Goal: Navigation & Orientation: Find specific page/section

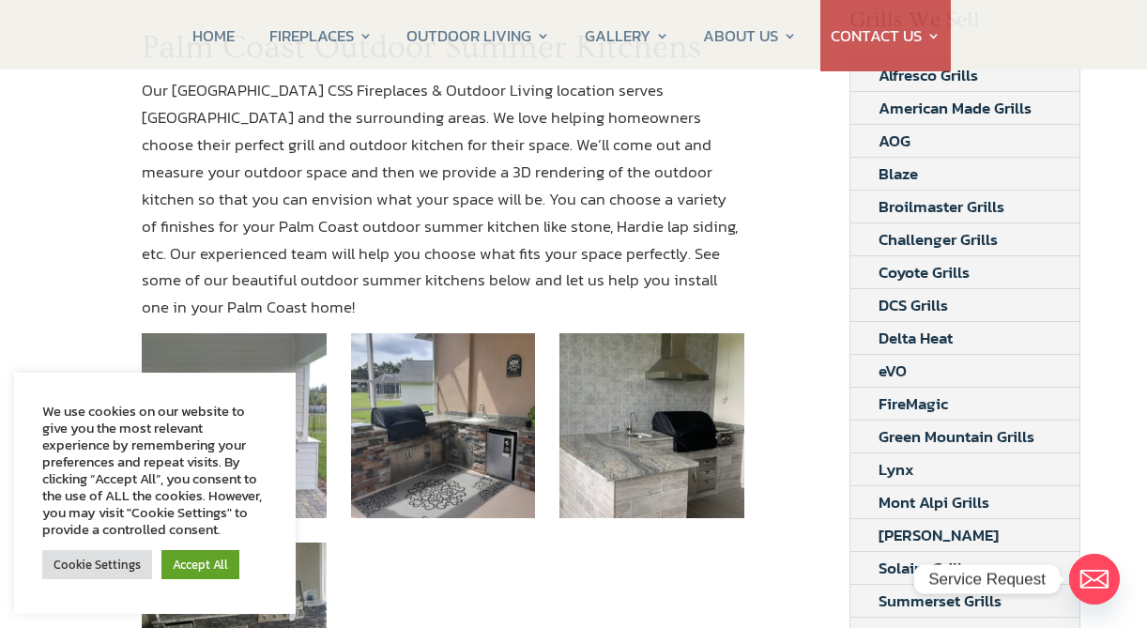
scroll to position [349, 0]
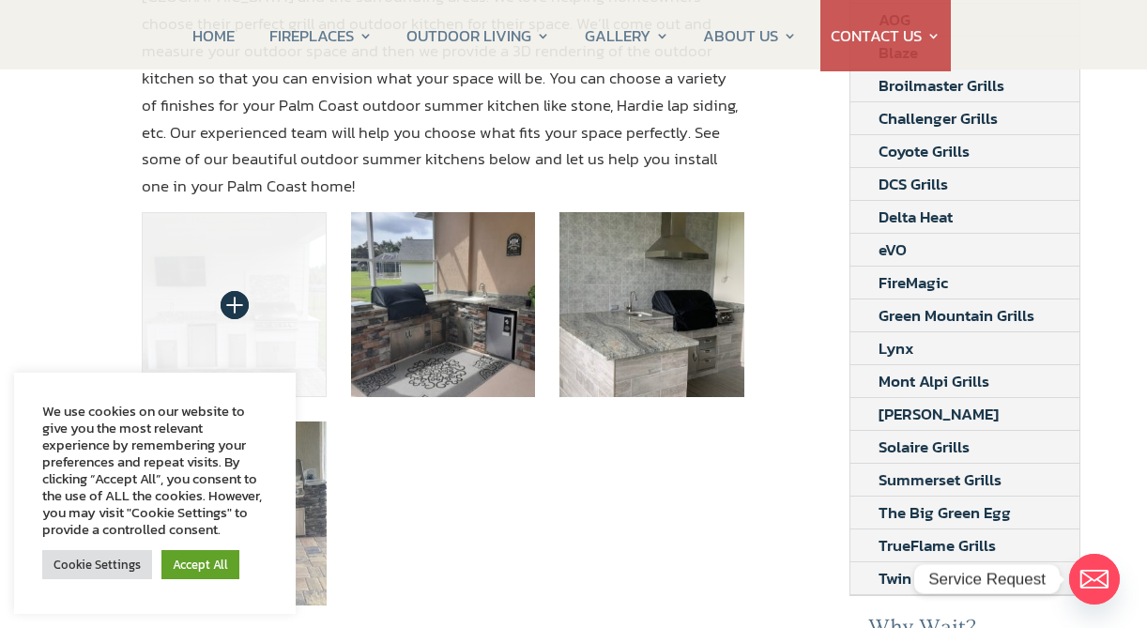
click at [269, 280] on img at bounding box center [234, 304] width 185 height 185
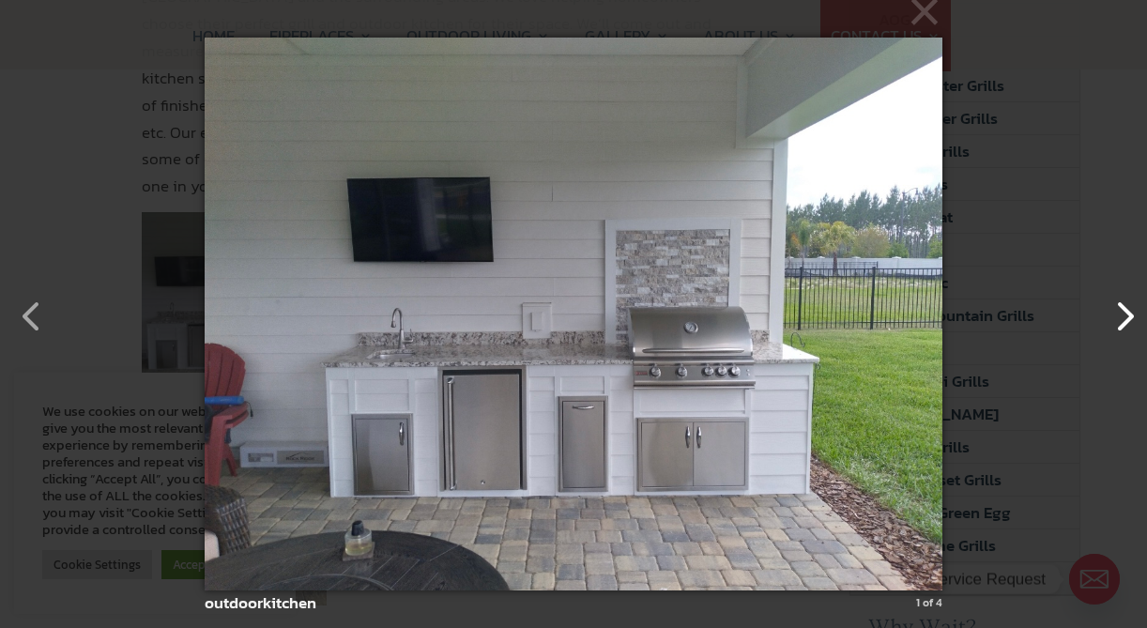
click at [1127, 319] on button "button" at bounding box center [1114, 306] width 45 height 45
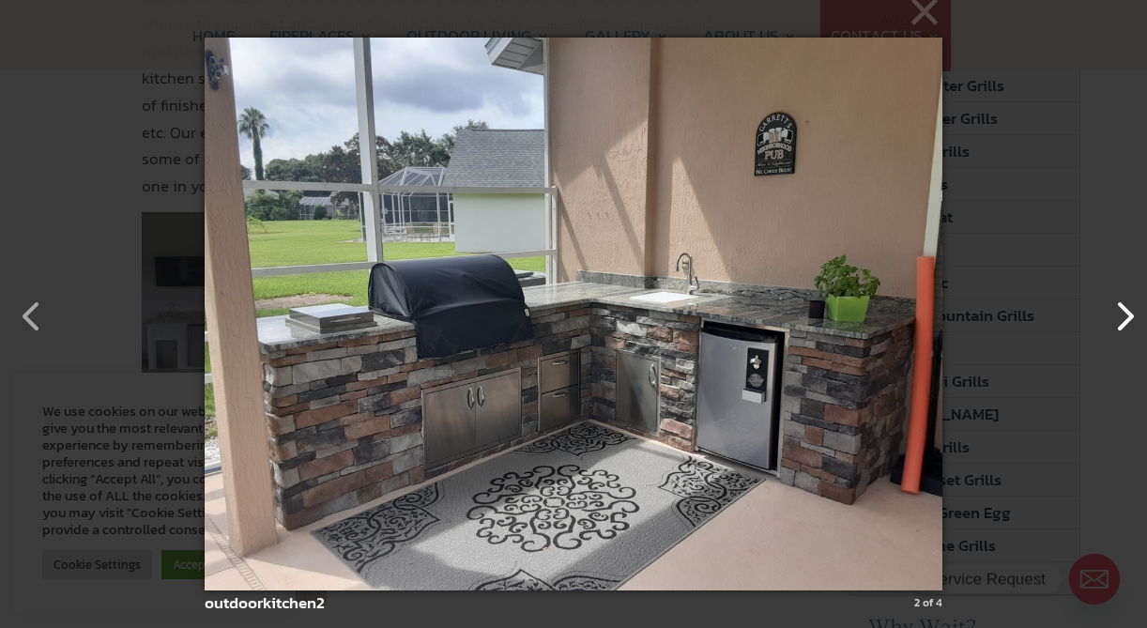
click at [1127, 319] on button "button" at bounding box center [1114, 306] width 45 height 45
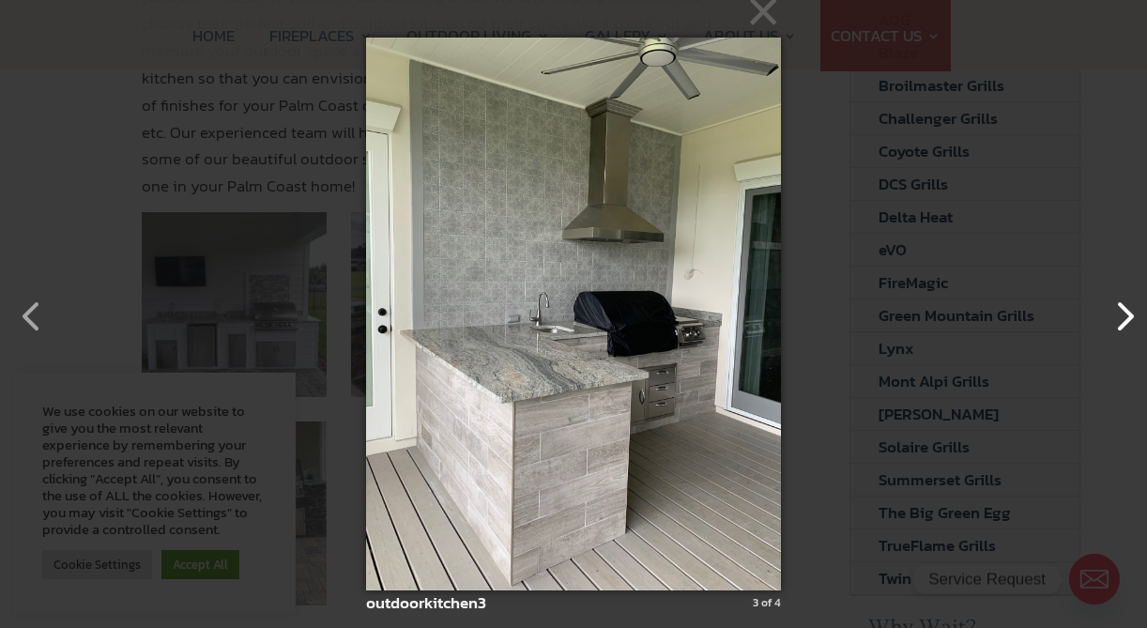
click at [1127, 319] on button "button" at bounding box center [1114, 306] width 45 height 45
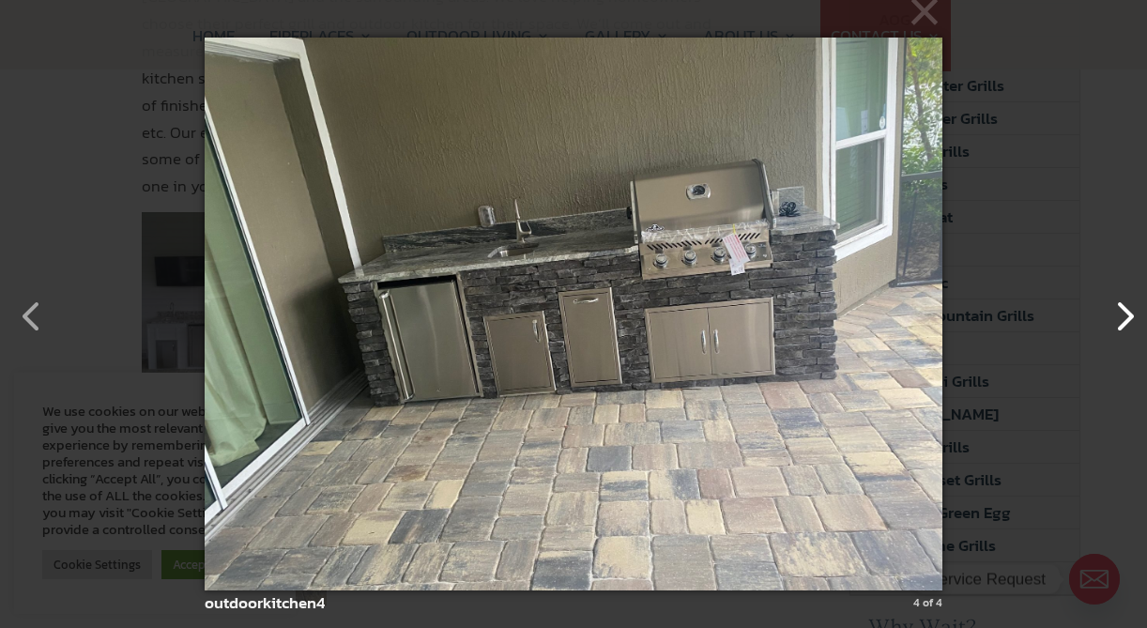
click at [1127, 319] on button "button" at bounding box center [1114, 306] width 45 height 45
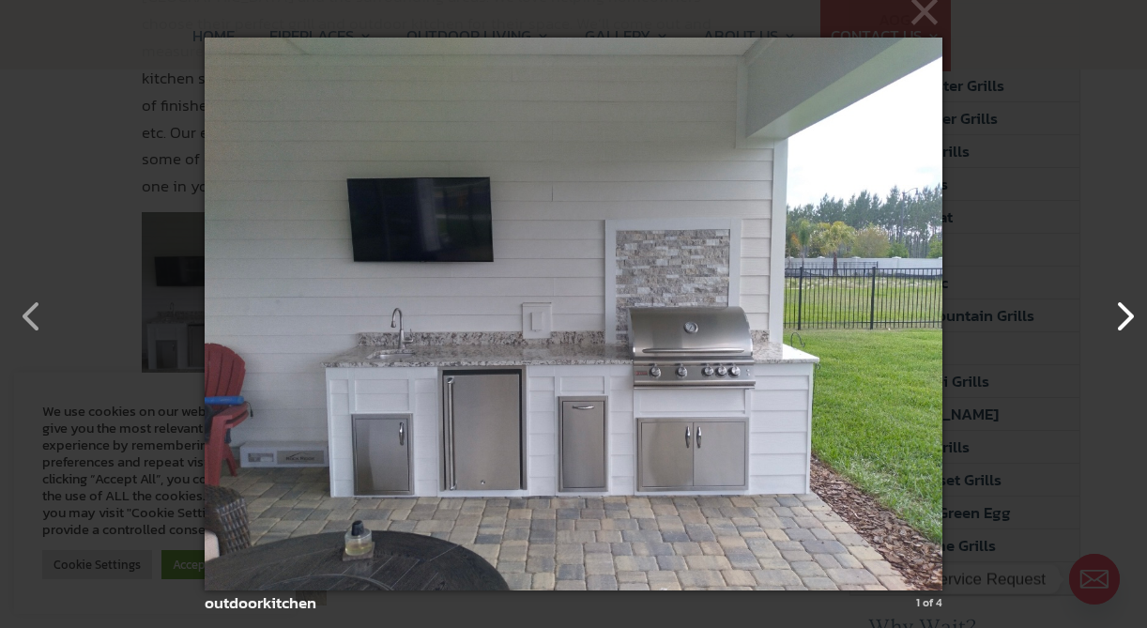
click at [1127, 319] on button "button" at bounding box center [1114, 306] width 45 height 45
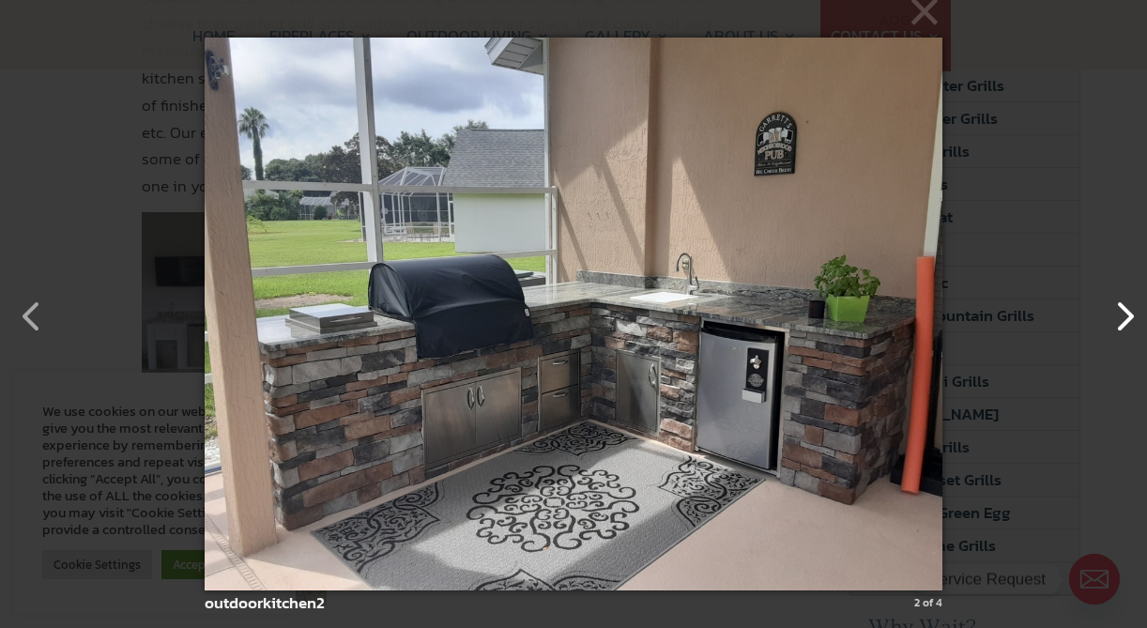
click at [1127, 319] on button "button" at bounding box center [1114, 306] width 45 height 45
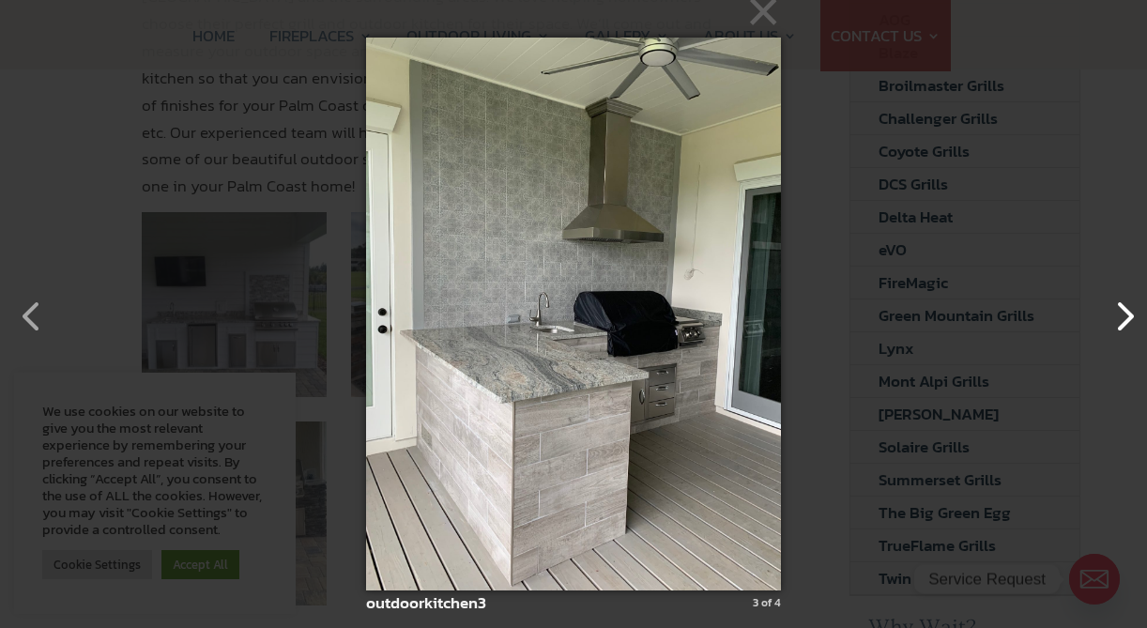
click at [1127, 319] on button "button" at bounding box center [1114, 306] width 45 height 45
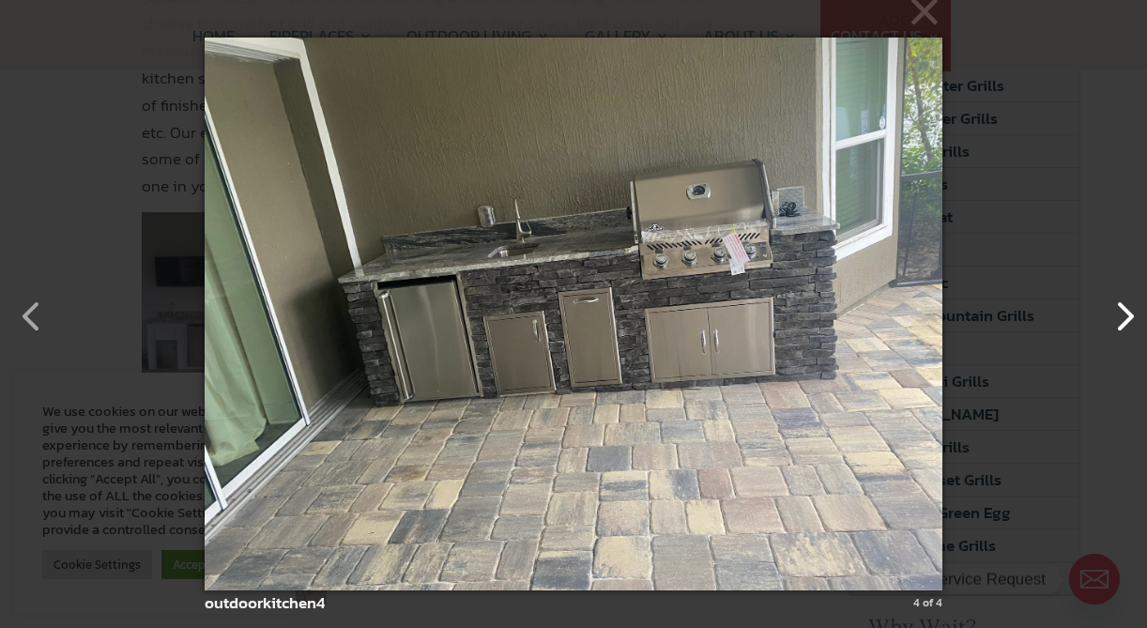
click at [1127, 319] on button "button" at bounding box center [1114, 306] width 45 height 45
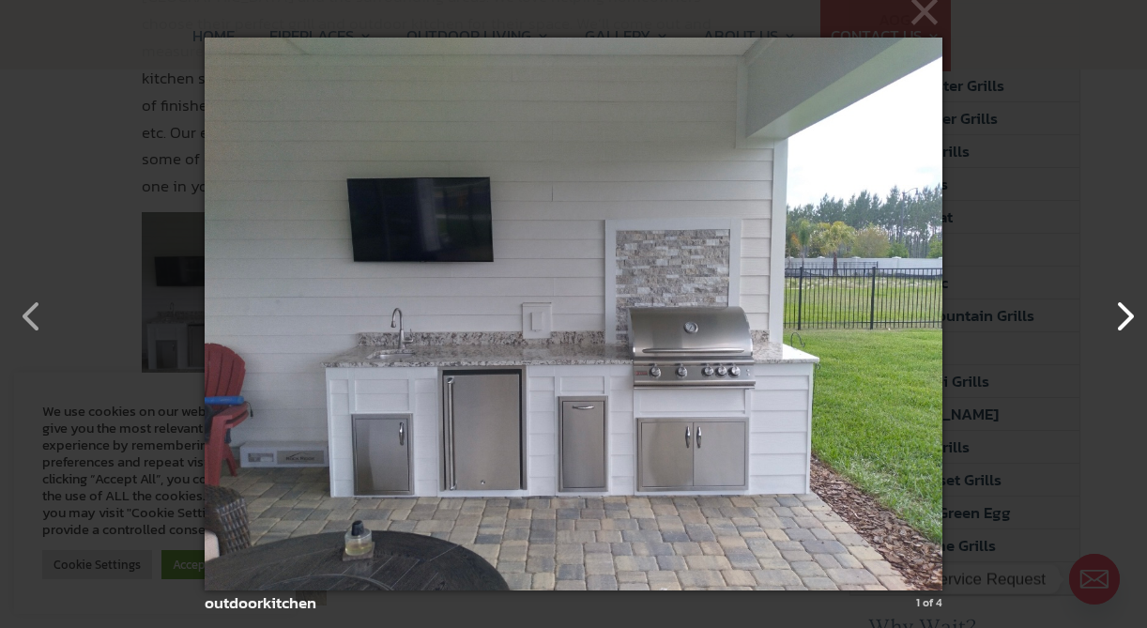
click at [1127, 319] on button "button" at bounding box center [1114, 306] width 45 height 45
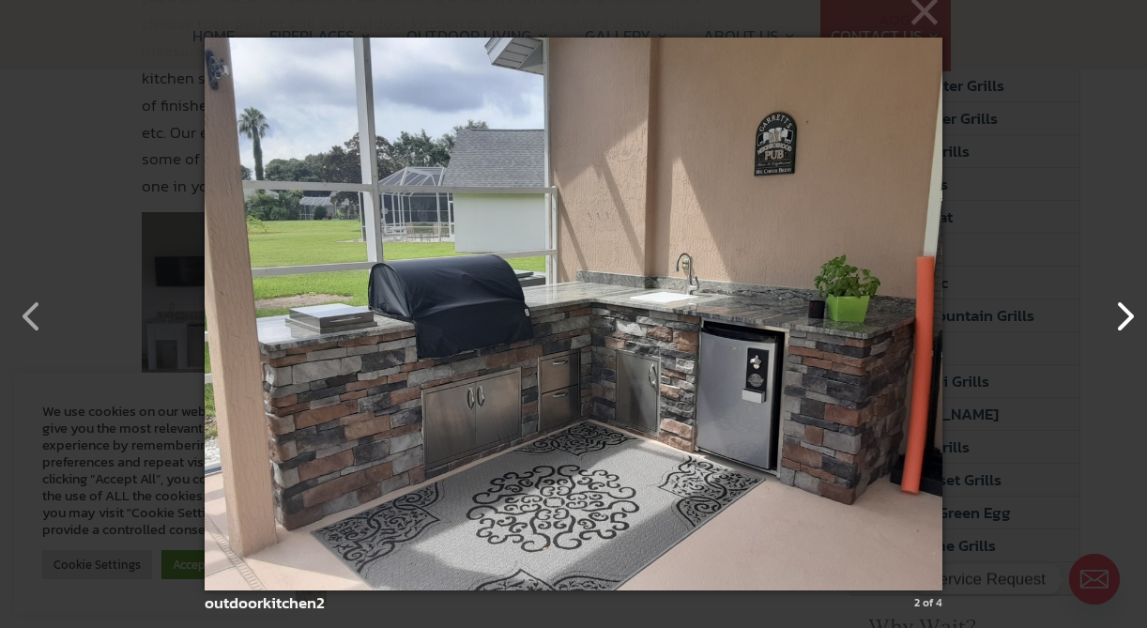
click at [1127, 319] on button "button" at bounding box center [1114, 306] width 45 height 45
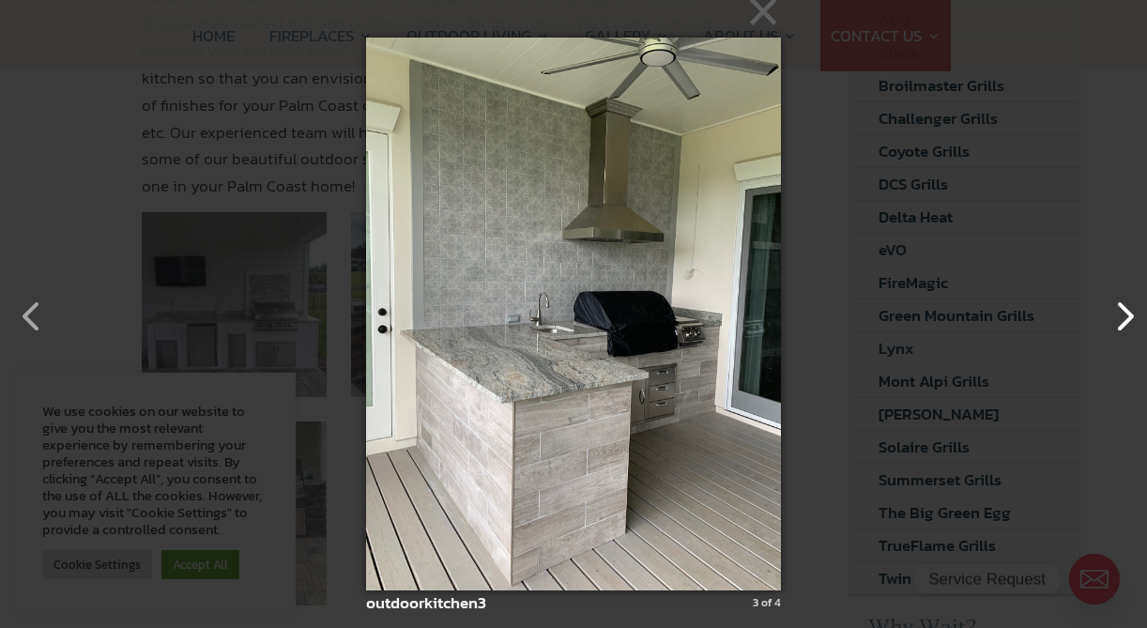
click at [1127, 319] on button "button" at bounding box center [1114, 306] width 45 height 45
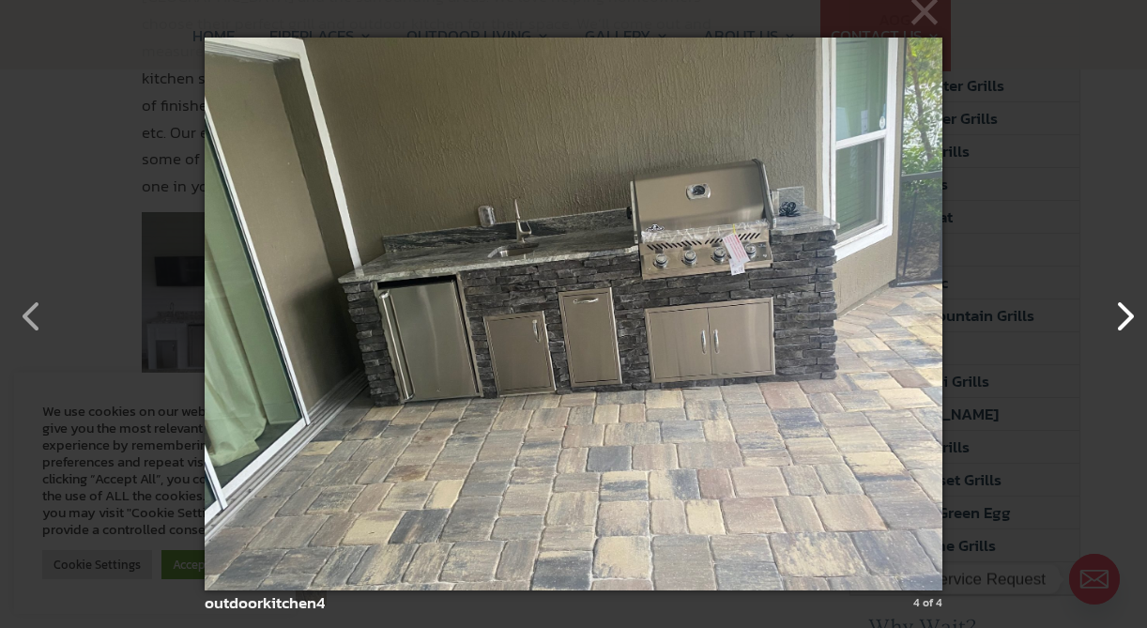
click at [1127, 319] on button "button" at bounding box center [1114, 306] width 45 height 45
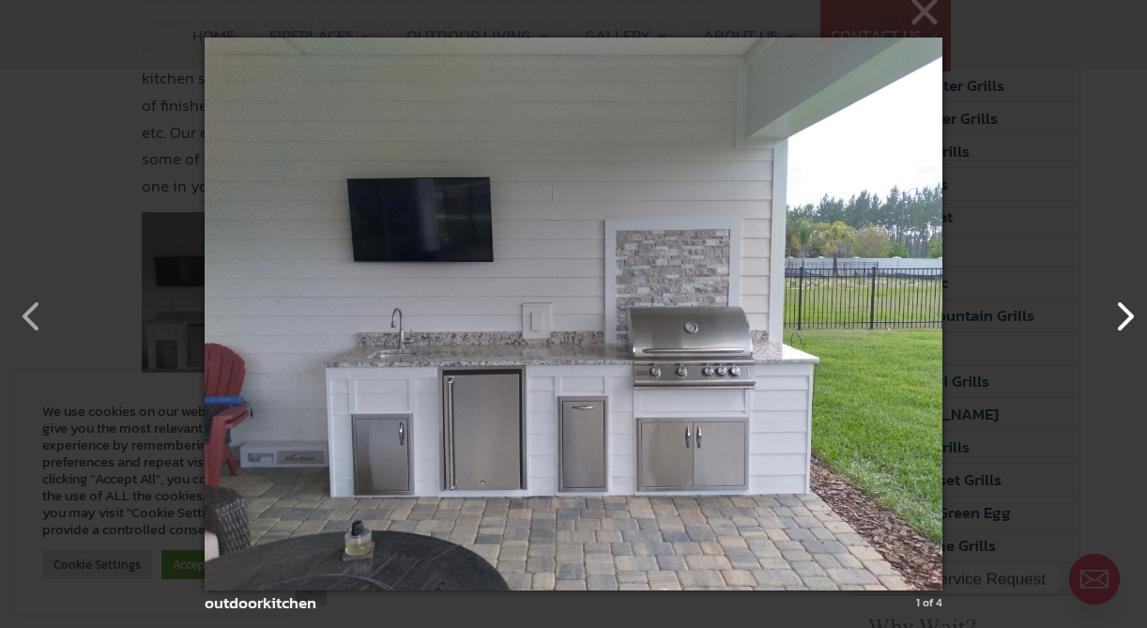
click at [1127, 319] on button "button" at bounding box center [1114, 306] width 45 height 45
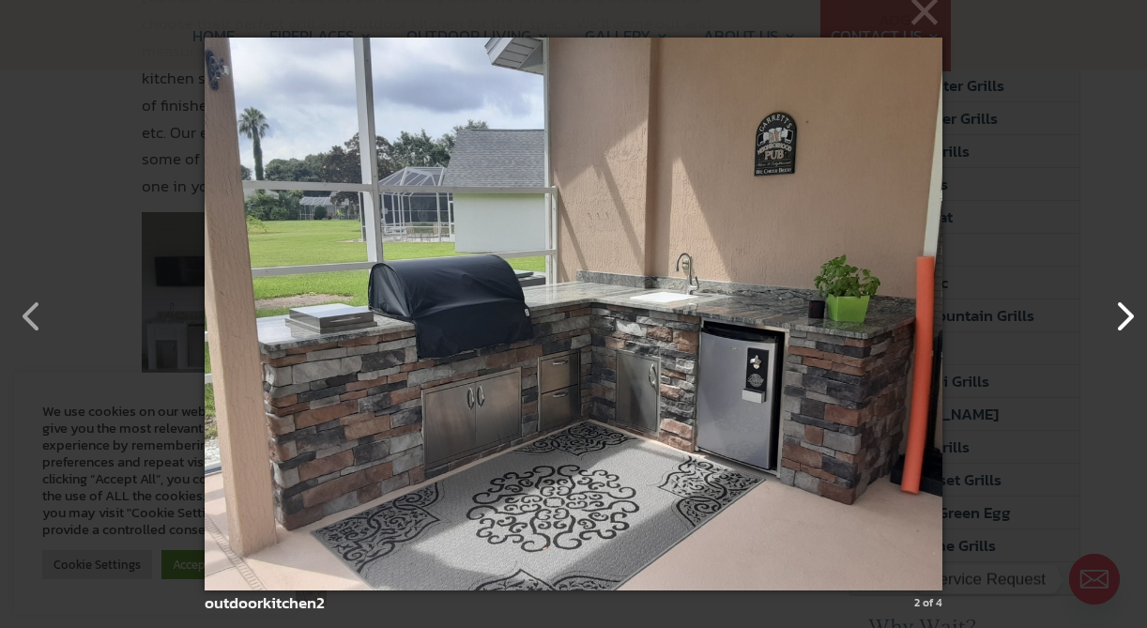
click at [1127, 319] on button "button" at bounding box center [1114, 306] width 45 height 45
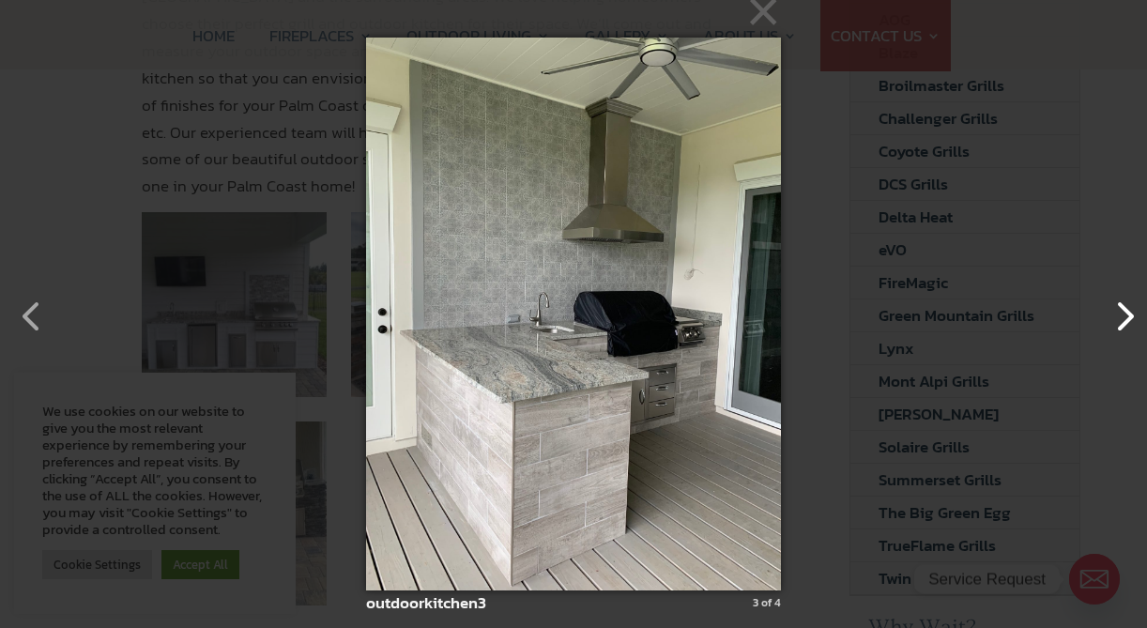
click at [1127, 319] on button "button" at bounding box center [1114, 306] width 45 height 45
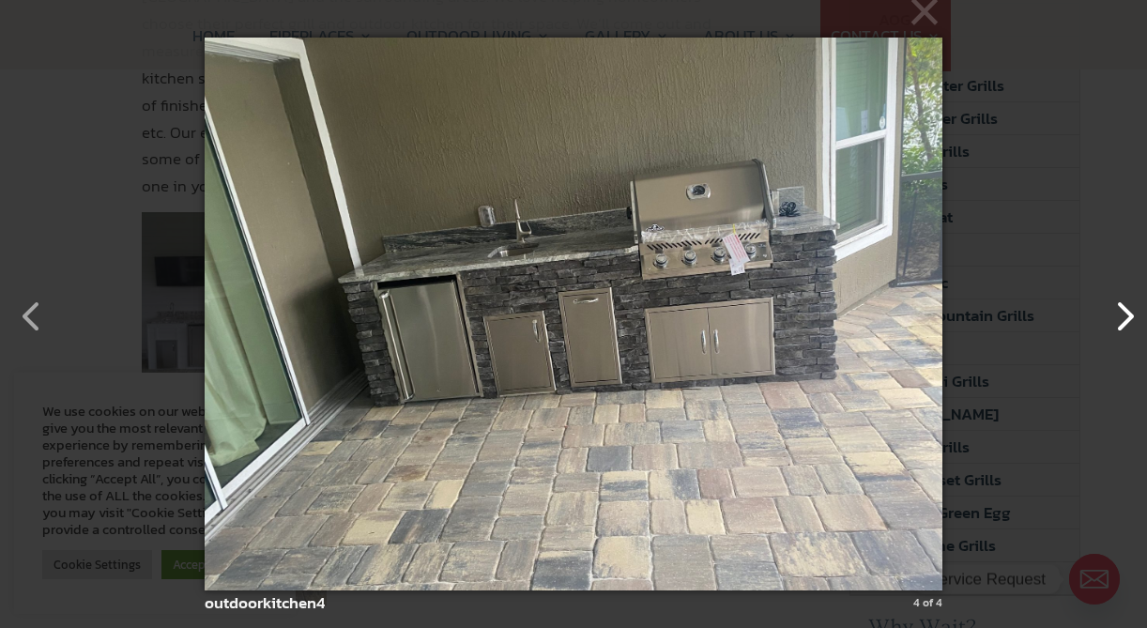
click at [1127, 319] on button "button" at bounding box center [1114, 306] width 45 height 45
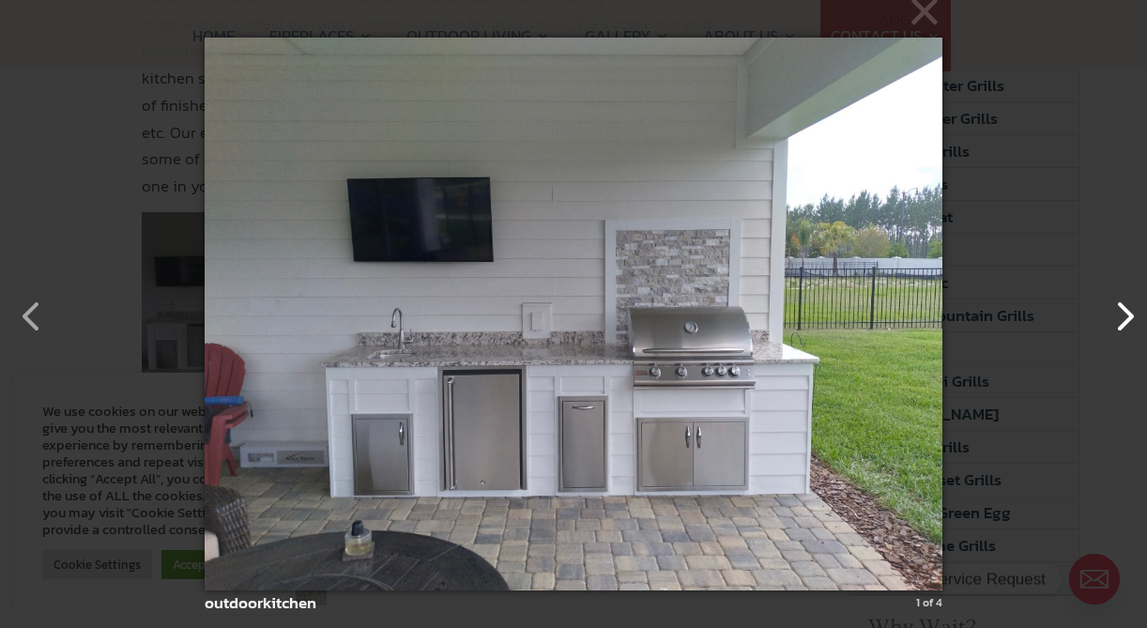
click at [1127, 319] on button "button" at bounding box center [1114, 306] width 45 height 45
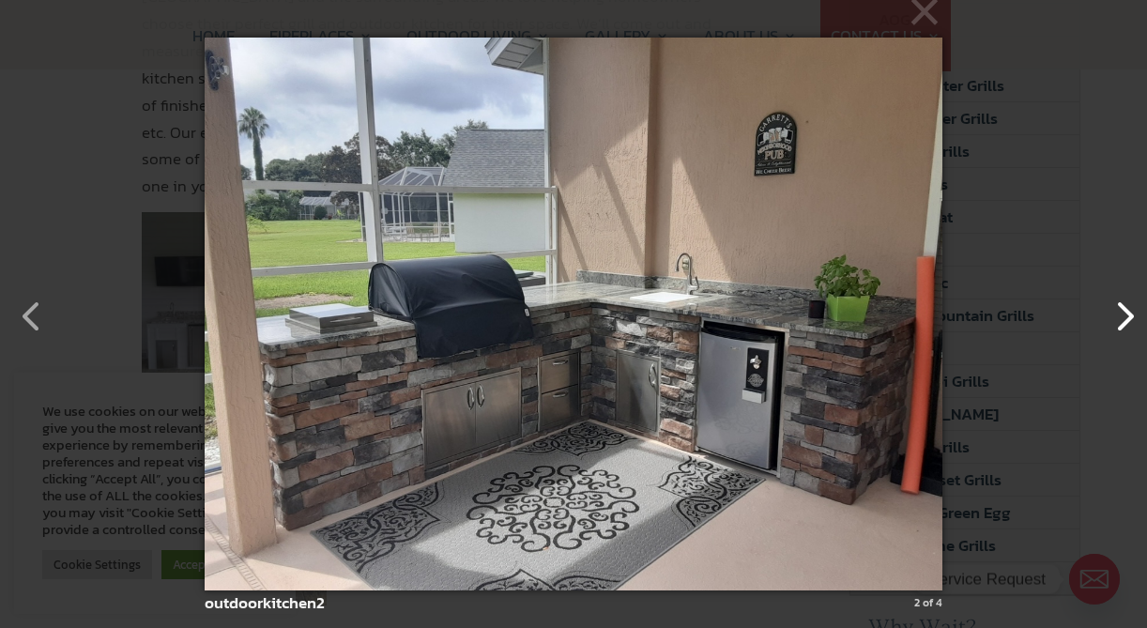
click at [1127, 319] on button "button" at bounding box center [1114, 306] width 45 height 45
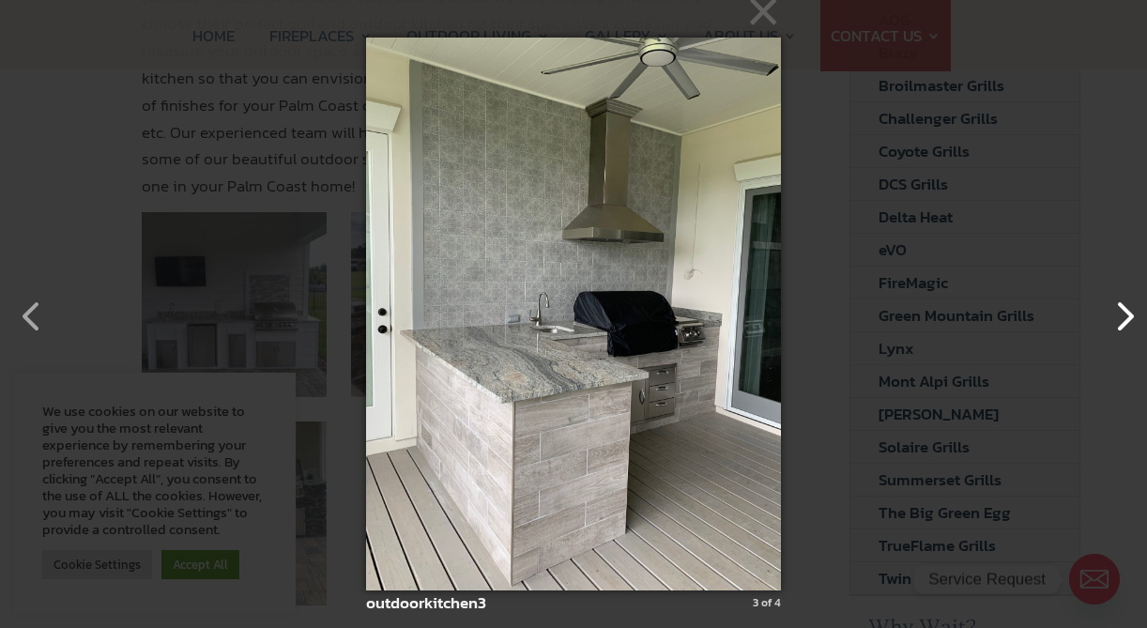
click at [1127, 319] on button "button" at bounding box center [1114, 306] width 45 height 45
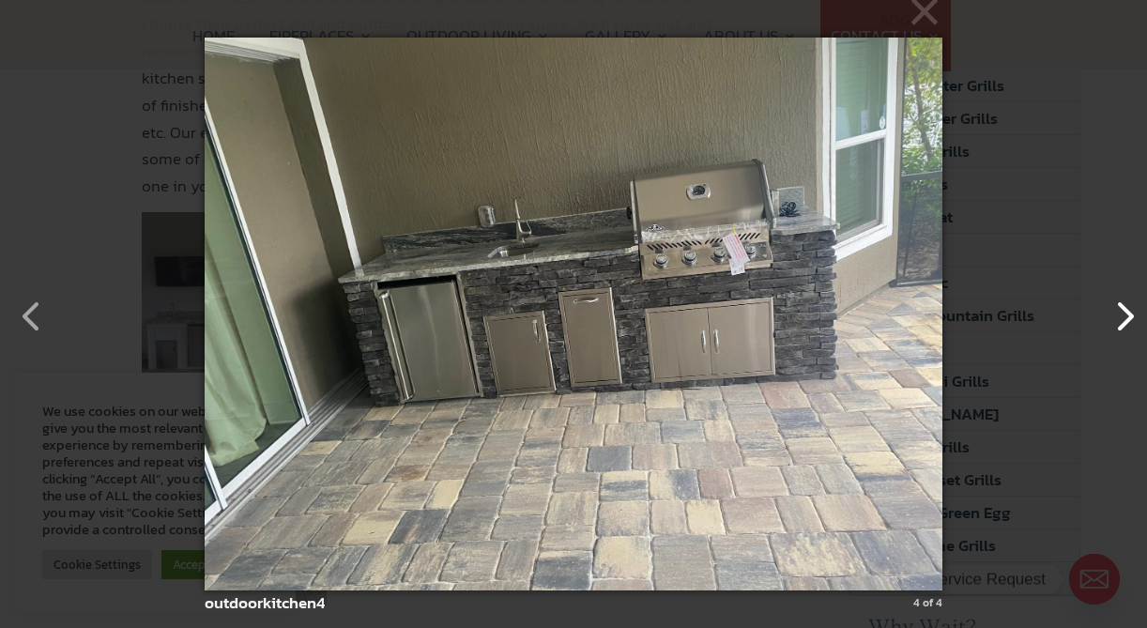
click at [1127, 319] on button "button" at bounding box center [1114, 306] width 45 height 45
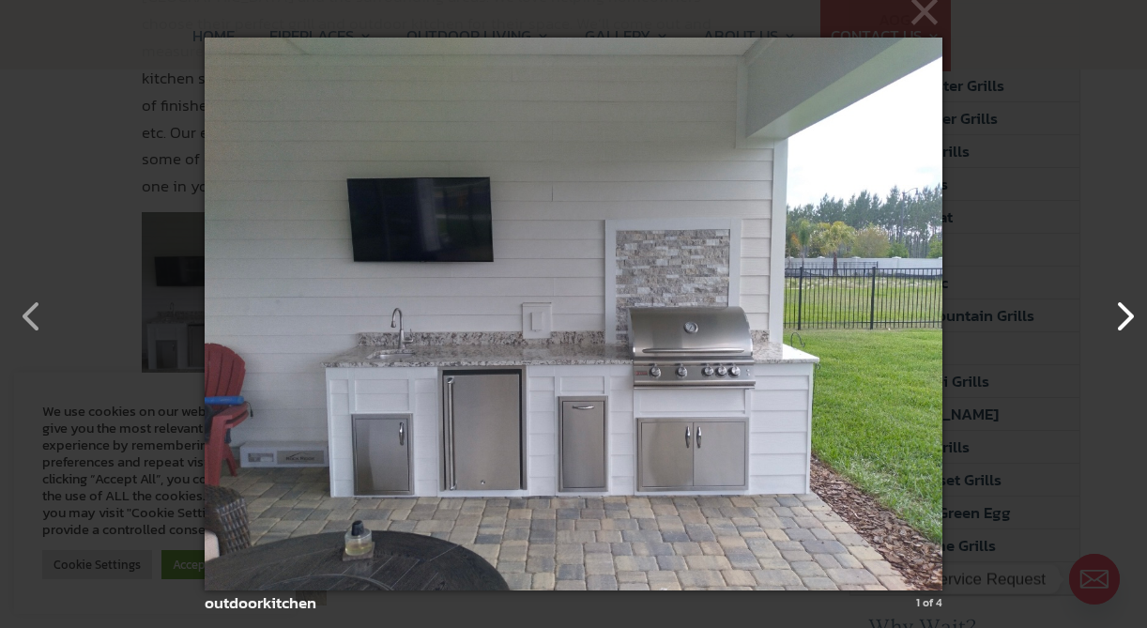
click at [1127, 319] on button "button" at bounding box center [1114, 306] width 45 height 45
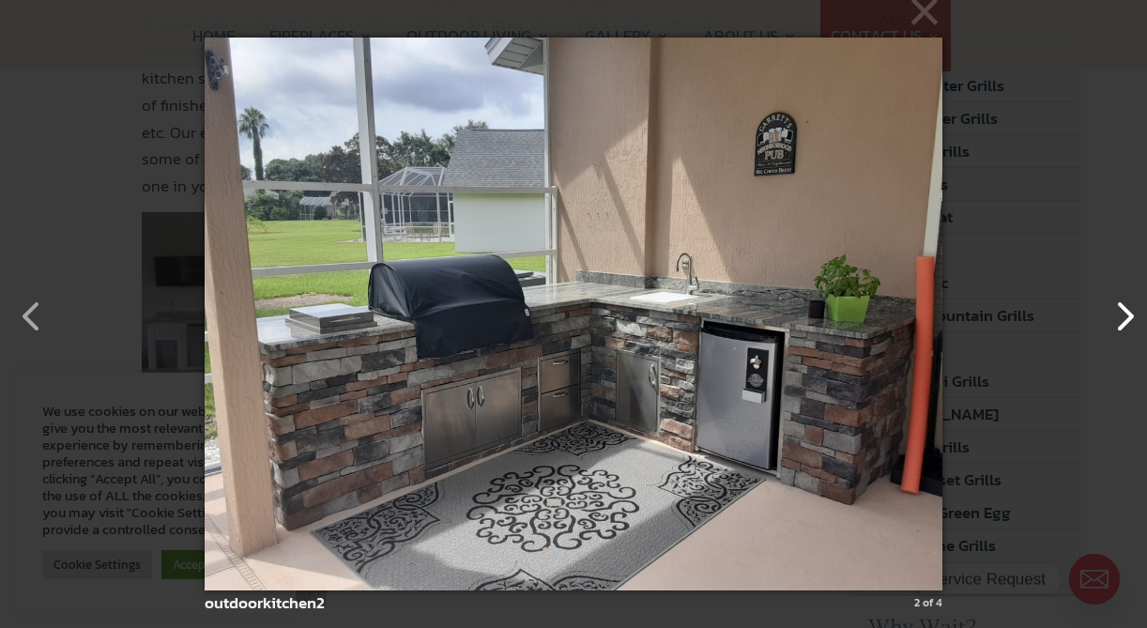
click at [1127, 319] on button "button" at bounding box center [1114, 306] width 45 height 45
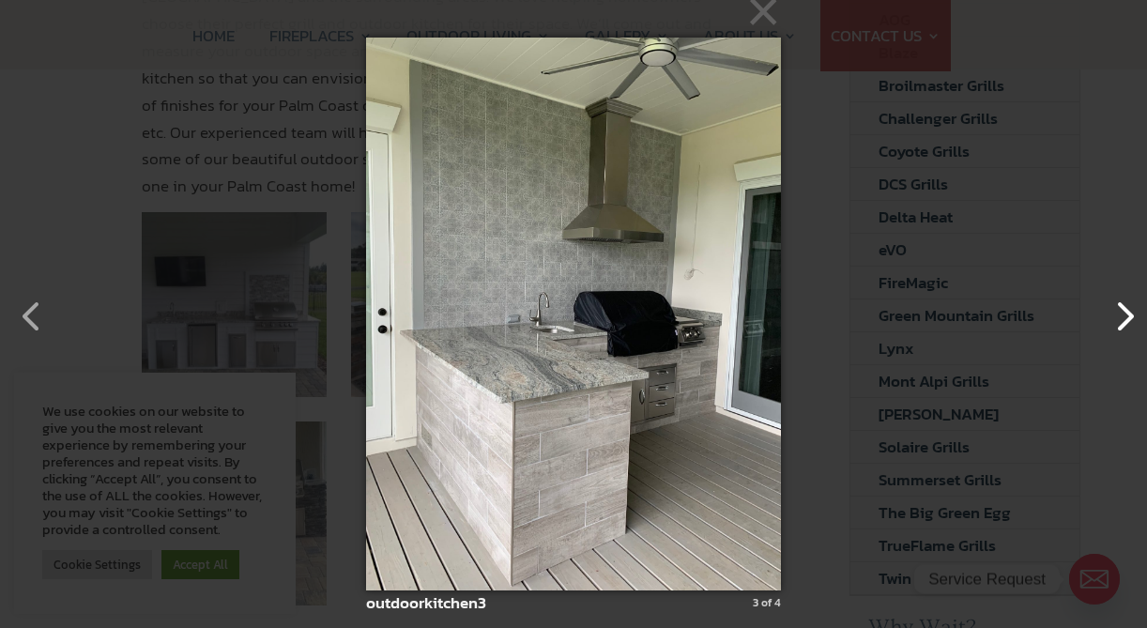
click at [1127, 319] on button "button" at bounding box center [1114, 306] width 45 height 45
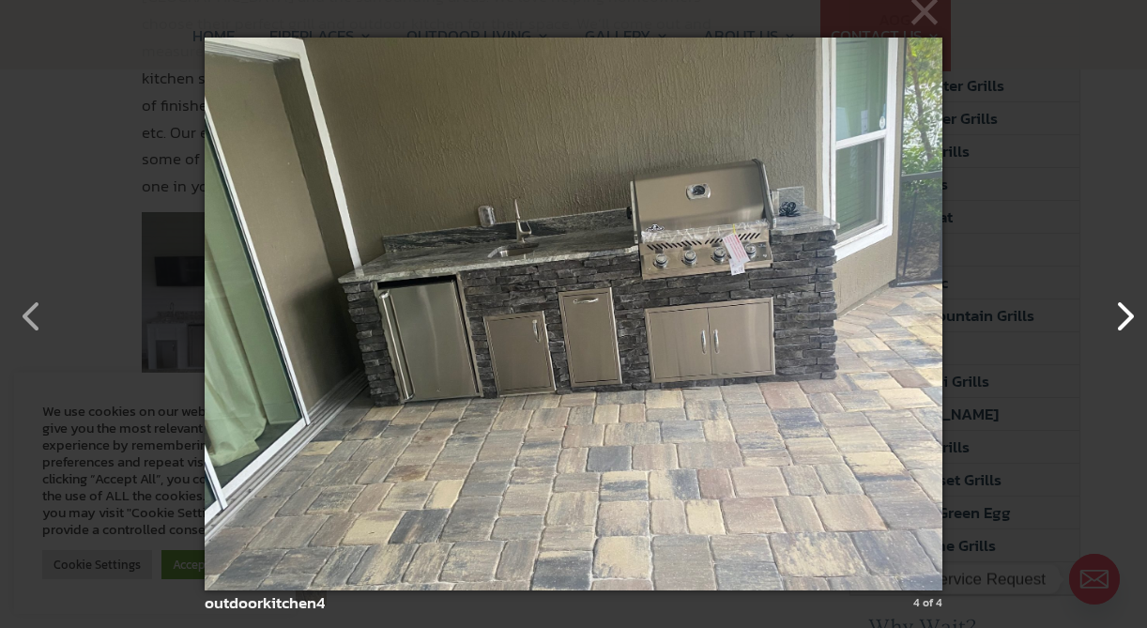
click at [1127, 319] on button "button" at bounding box center [1114, 306] width 45 height 45
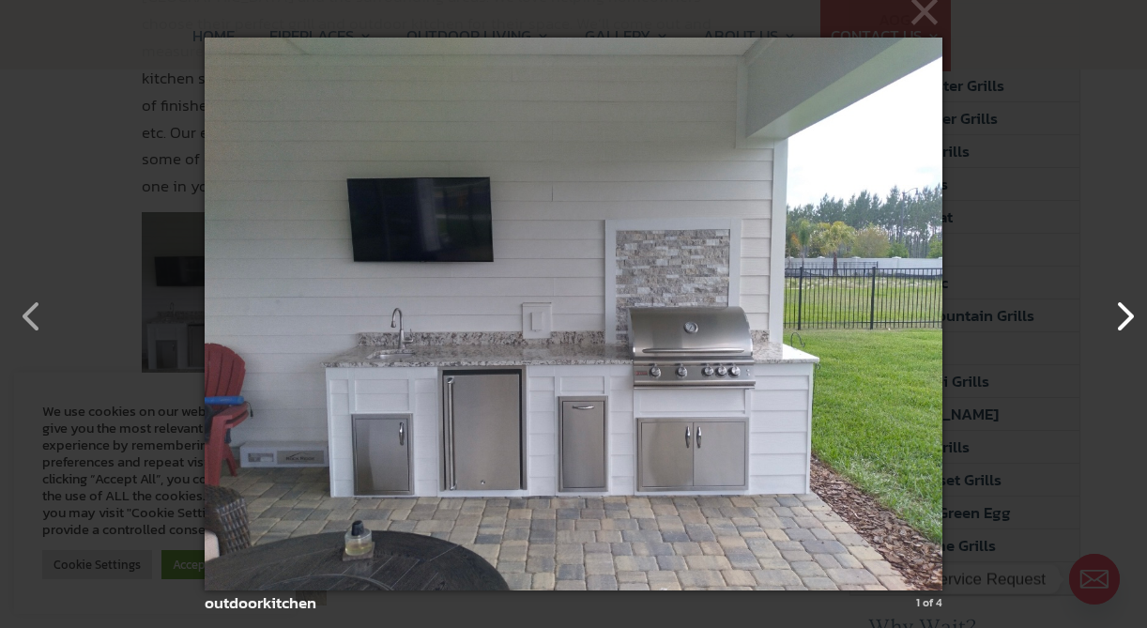
click at [1127, 319] on button "button" at bounding box center [1114, 306] width 45 height 45
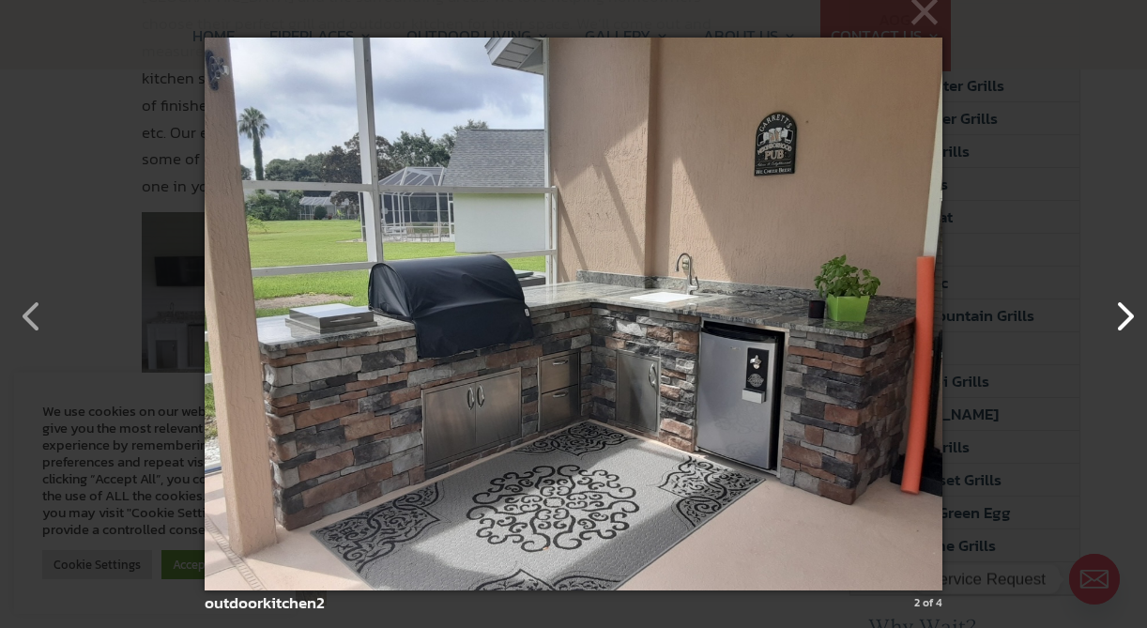
click at [1127, 319] on button "button" at bounding box center [1114, 306] width 45 height 45
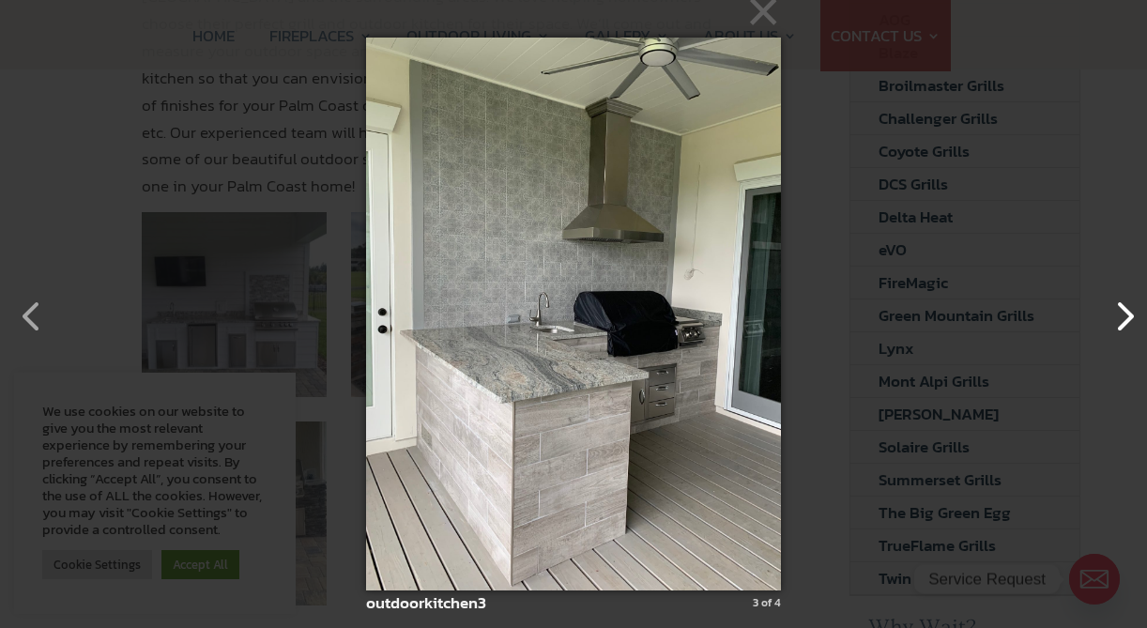
click at [1127, 319] on button "button" at bounding box center [1114, 306] width 45 height 45
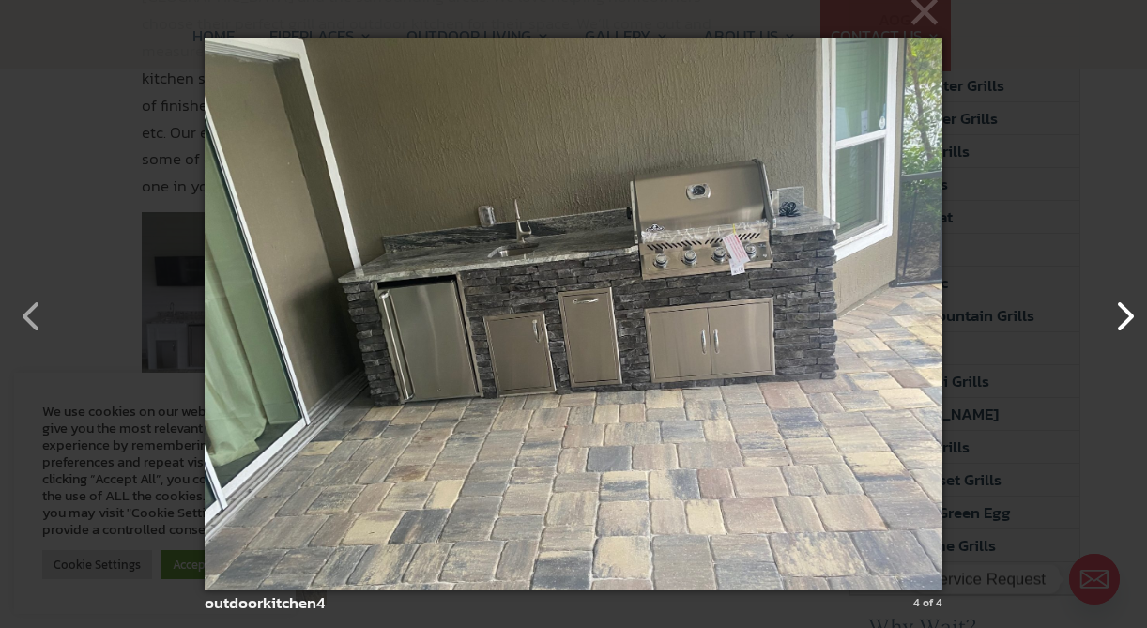
click at [1127, 319] on button "button" at bounding box center [1114, 306] width 45 height 45
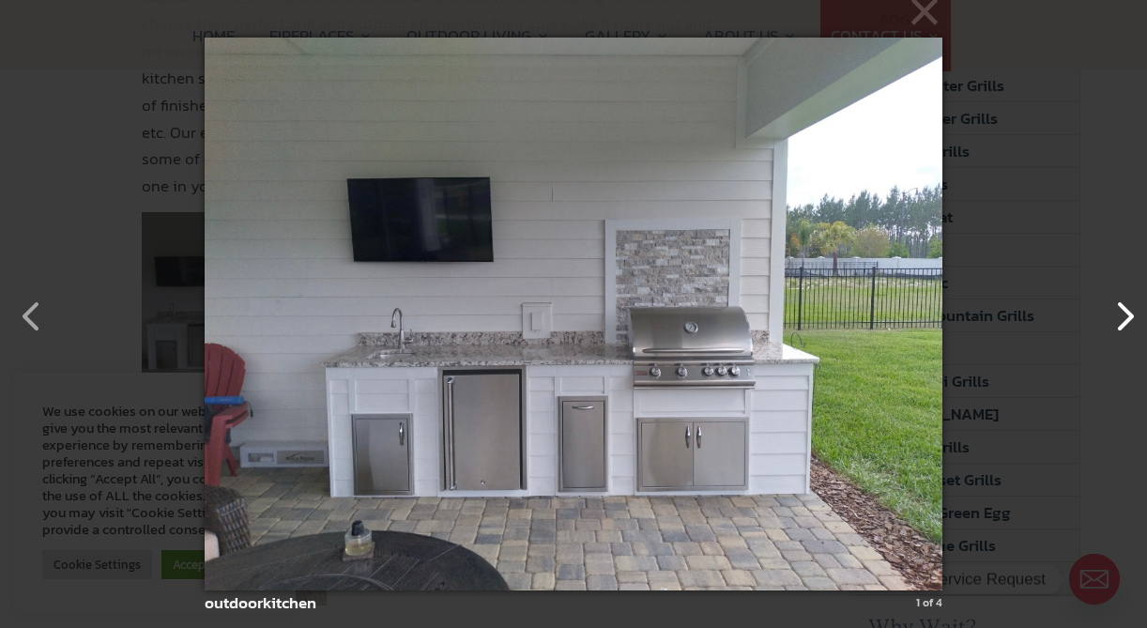
click at [1127, 319] on button "button" at bounding box center [1114, 306] width 45 height 45
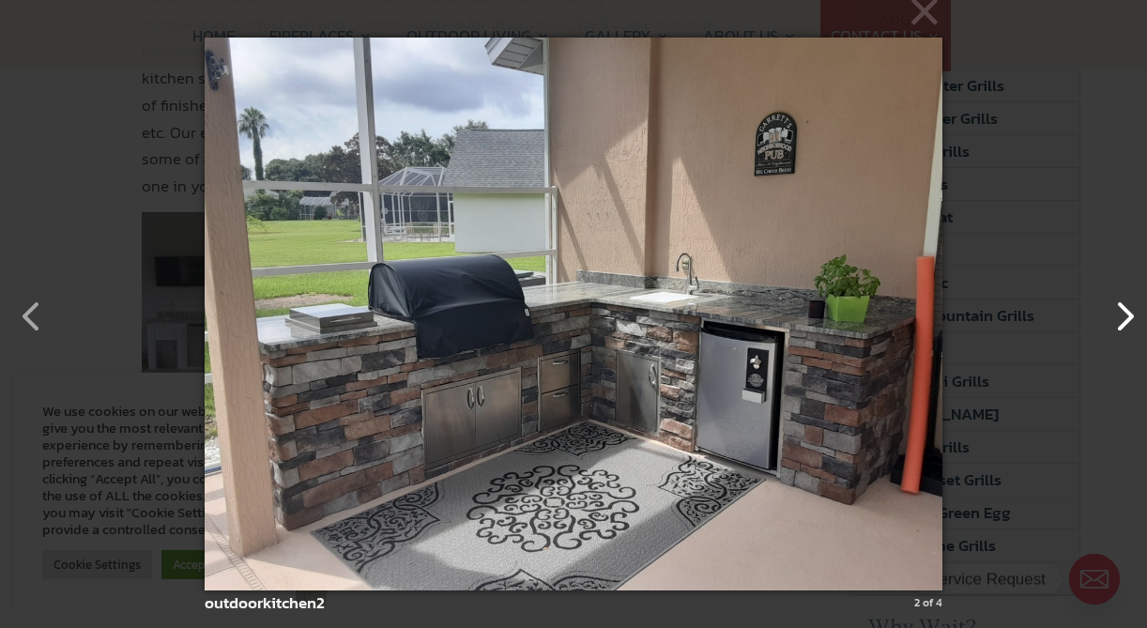
click at [1127, 319] on button "button" at bounding box center [1114, 306] width 45 height 45
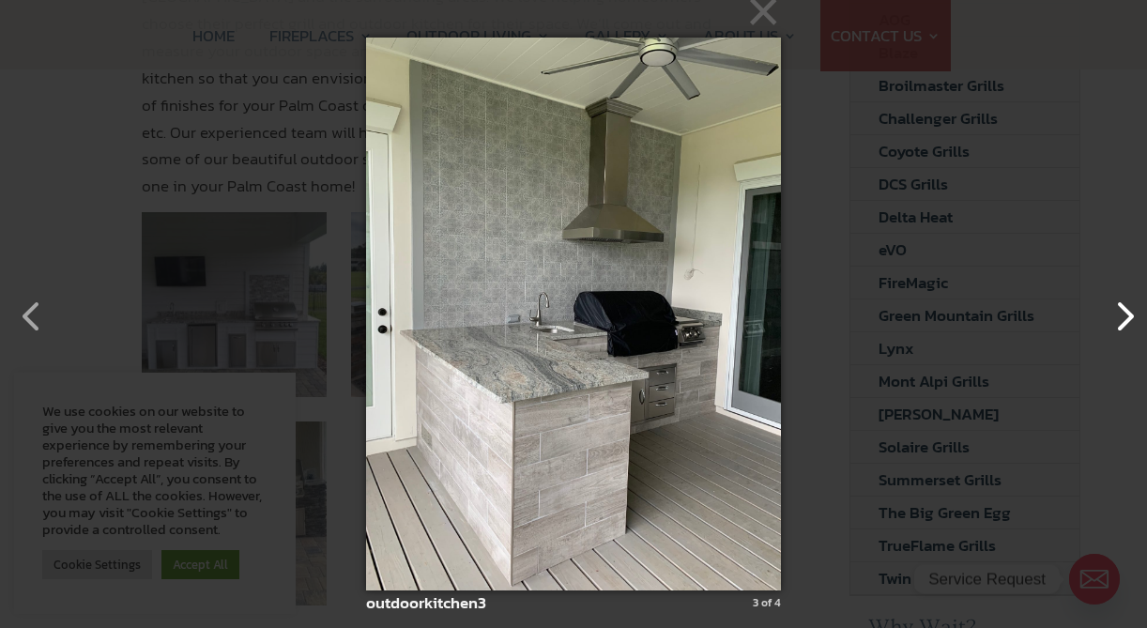
click at [1127, 319] on button "button" at bounding box center [1114, 306] width 45 height 45
